Goal: Transaction & Acquisition: Purchase product/service

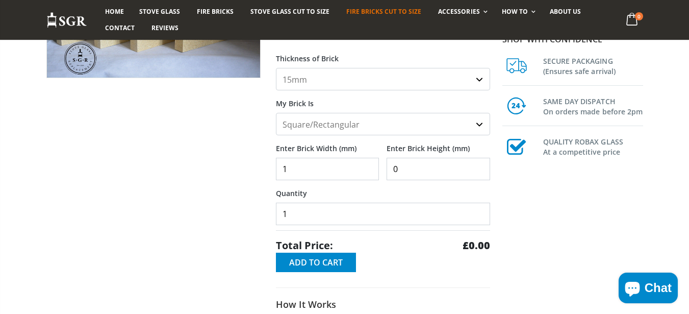
scroll to position [184, 0]
type input "195"
type input "152"
click at [294, 270] on button "Add to Cart" at bounding box center [316, 261] width 80 height 19
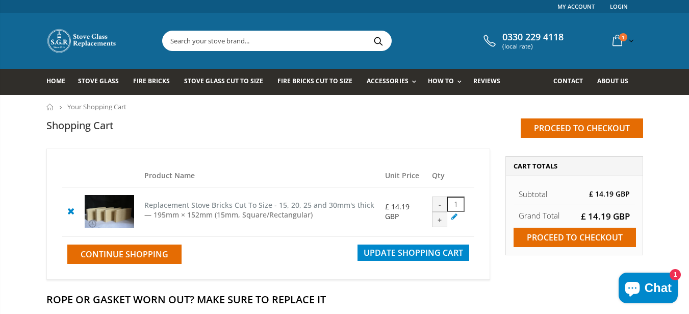
drag, startPoint x: 144, startPoint y: 203, endPoint x: 374, endPoint y: 202, distance: 230.6
click at [374, 202] on td "Replacement Stove Bricks Cut To Size - 15, 20, 25 and 30mm's thick — 195mm × 15…" at bounding box center [259, 211] width 241 height 49
copy cpc "Replacement Stove Bricks Cut To Size - 15, 20, 25 and 30mm's thick"
click at [273, 203] on cpc "Replacement Stove Bricks Cut To Size - 15, 20, 25 and 30mm's thick" at bounding box center [259, 205] width 230 height 10
drag, startPoint x: 139, startPoint y: 205, endPoint x: 271, endPoint y: 206, distance: 132.1
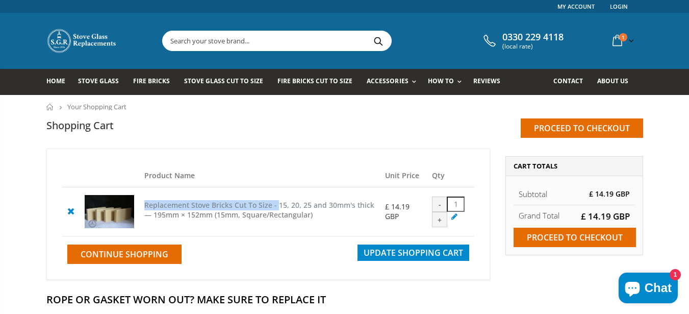
click at [271, 206] on tr "Replacement Stove Bricks Cut To Size - 15, 20, 25 and 30mm's thick — 195mm × 15…" at bounding box center [268, 211] width 412 height 49
drag, startPoint x: 374, startPoint y: 204, endPoint x: 275, endPoint y: 207, distance: 98.5
click at [275, 207] on h5 "Replacement Stove Bricks Cut To Size - 15, 20, 25 and 30mm's thick — 195mm × 15…" at bounding box center [259, 209] width 231 height 19
drag, startPoint x: 321, startPoint y: 217, endPoint x: 148, endPoint y: 216, distance: 172.4
click at [148, 216] on h5 "Replacement Stove Bricks Cut To Size - 15, 20, 25 and 30mm's thick — 195mm × 15…" at bounding box center [259, 209] width 231 height 19
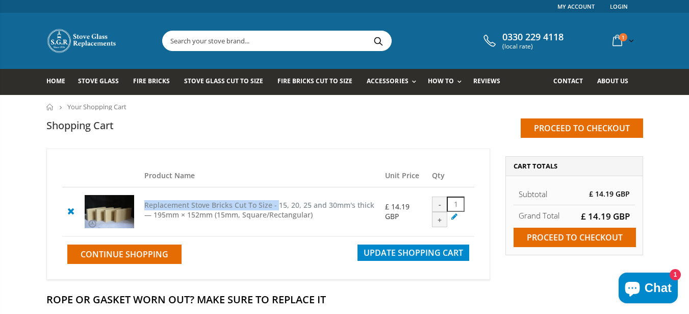
copy span "— 195mm × 152mm (15mm, Square/Rectangular)"
drag, startPoint x: 371, startPoint y: 205, endPoint x: 273, endPoint y: 206, distance: 98.4
click at [273, 206] on h5 "Replacement Stove Bricks Cut To Size - 15, 20, 25 and 30mm's thick — 195mm × 15…" at bounding box center [259, 209] width 231 height 19
copy cpc "- 15, 20, 25 and 30mm's thick"
